Goal: Task Accomplishment & Management: Use online tool/utility

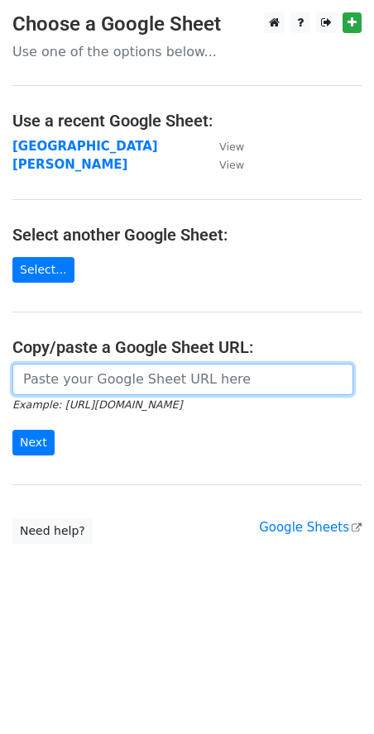
click at [54, 374] on input "url" at bounding box center [182, 379] width 341 height 31
paste input "[URL][DOMAIN_NAME]"
type input "[URL][DOMAIN_NAME]"
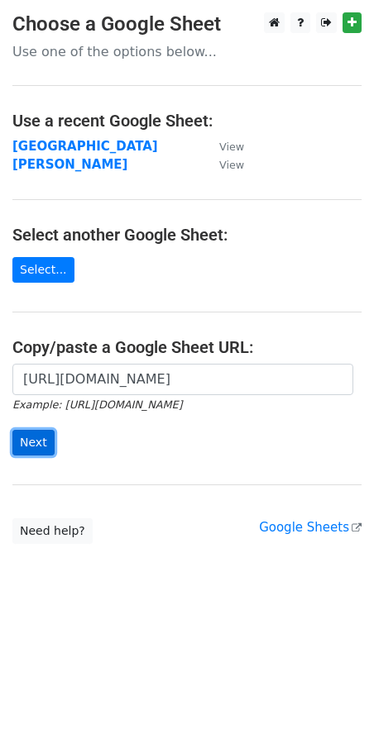
click at [39, 441] on input "Next" at bounding box center [33, 443] width 42 height 26
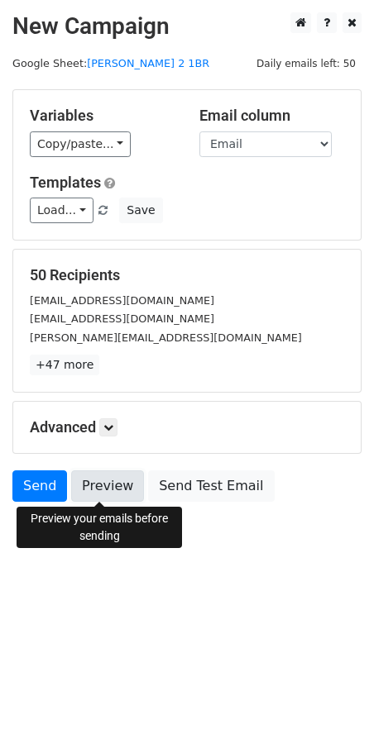
click at [103, 498] on link "Preview" at bounding box center [107, 485] width 73 height 31
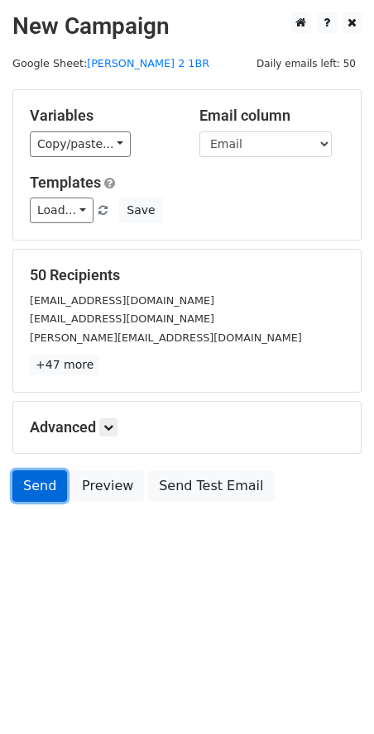
click at [39, 483] on link "Send" at bounding box center [39, 485] width 55 height 31
